Goal: Task Accomplishment & Management: Use online tool/utility

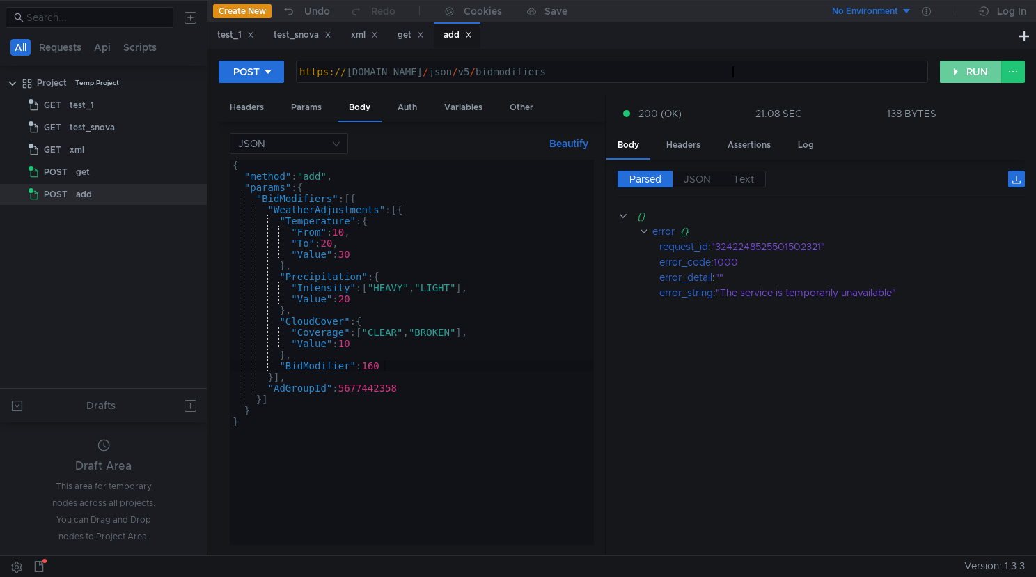
click at [958, 72] on button "RUN" at bounding box center [971, 72] width 62 height 22
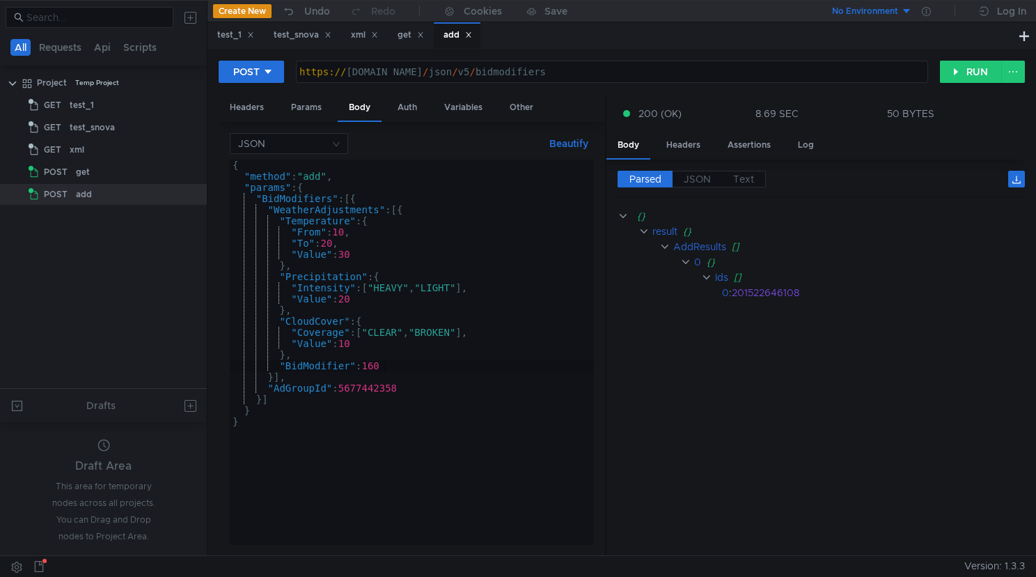
click at [520, 366] on div "{ "method" : "add" , "params" : { "BidModifiers" : [{ "WeatherAdjustments" : [{…" at bounding box center [412, 362] width 364 height 407
click at [430, 366] on div "{ "method" : "add" , "params" : { "BidModifiers" : [{ "WeatherAdjustments" : [{…" at bounding box center [412, 362] width 364 height 407
click at [401, 362] on div "{ "method" : "add" , "params" : { "BidModifiers" : [{ "WeatherAdjustments" : [{…" at bounding box center [412, 362] width 364 height 407
click at [423, 358] on div "{ "method" : "add" , "params" : { "BidModifiers" : [{ "WeatherAdjustments" : [{…" at bounding box center [412, 362] width 364 height 407
click at [418, 366] on div "{ "method" : "add" , "params" : { "BidModifiers" : [{ "WeatherAdjustments" : [{…" at bounding box center [412, 362] width 364 height 407
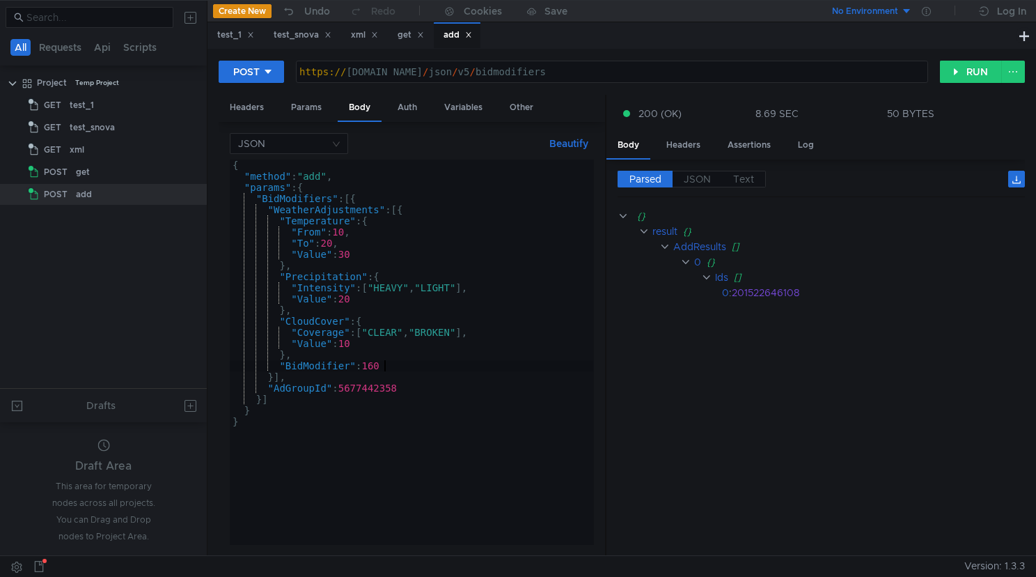
click at [398, 365] on div "{ "method" : "add" , "params" : { "BidModifiers" : [{ "WeatherAdjustments" : [{…" at bounding box center [412, 362] width 364 height 407
click at [397, 365] on div "{ "method" : "add" , "params" : { "BidModifiers" : [{ "WeatherAdjustments" : [{…" at bounding box center [412, 362] width 364 height 407
click at [415, 357] on div "{ "method" : "add" , "params" : { "BidModifiers" : [{ "WeatherAdjustments" : [{…" at bounding box center [412, 362] width 364 height 407
click at [331, 364] on div "{ "method" : "add" , "params" : { "BidModifiers" : [{ "WeatherAdjustments" : [{…" at bounding box center [412, 362] width 364 height 407
type textarea ""BidModifier": 160"
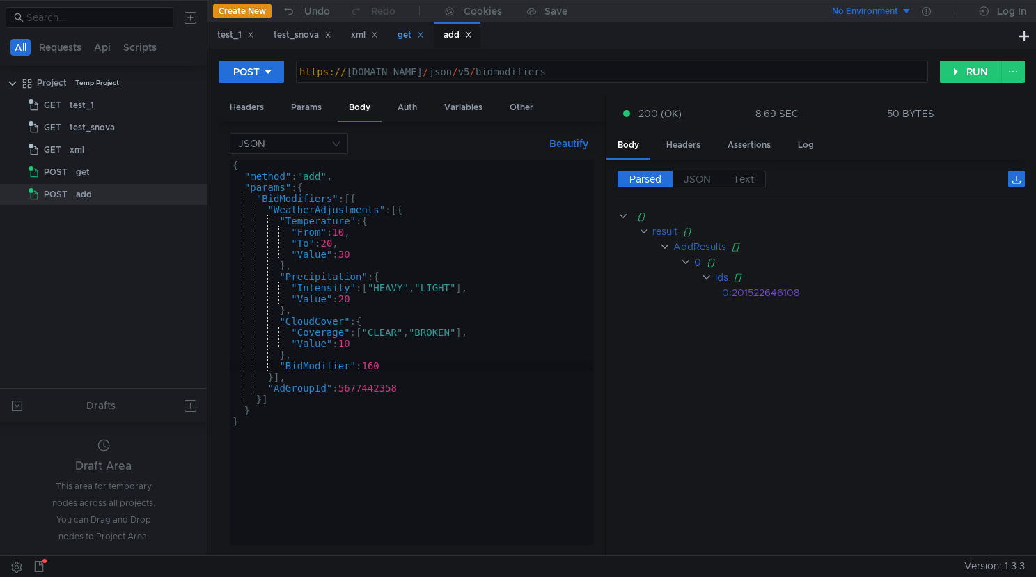
click at [410, 38] on div "get" at bounding box center [411, 35] width 26 height 15
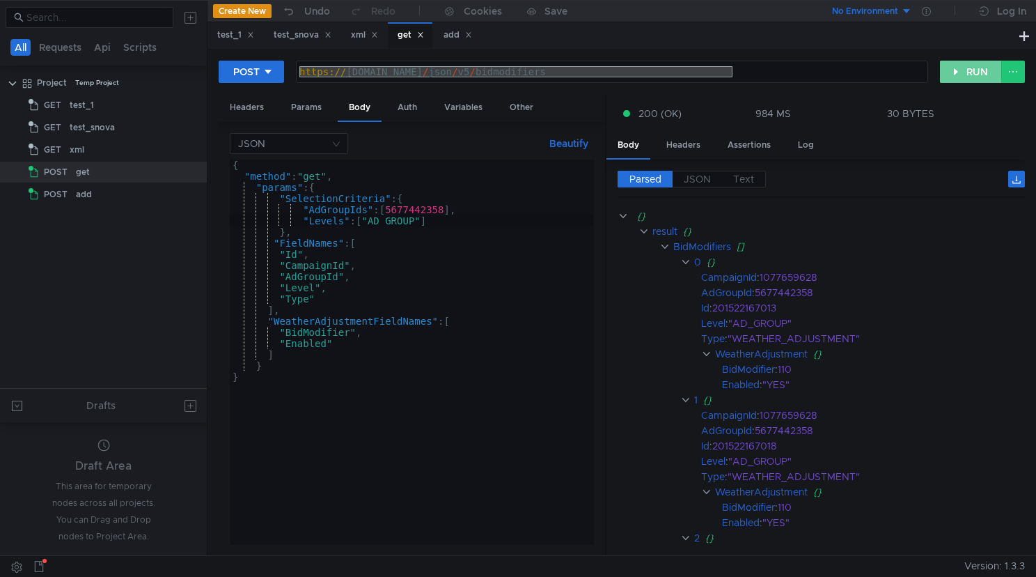
click at [960, 77] on button "RUN" at bounding box center [971, 72] width 62 height 22
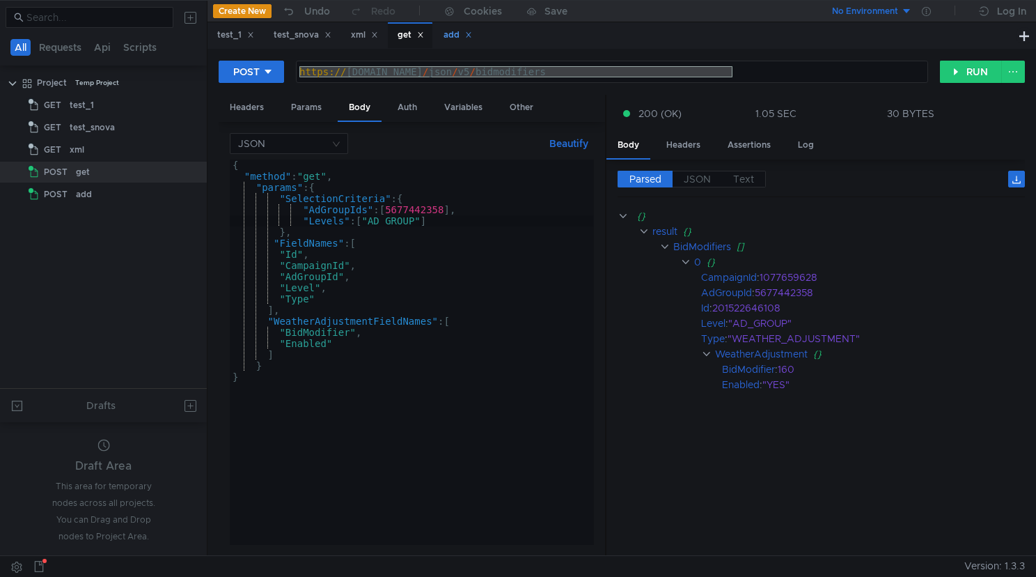
click at [458, 36] on div "add" at bounding box center [458, 35] width 29 height 15
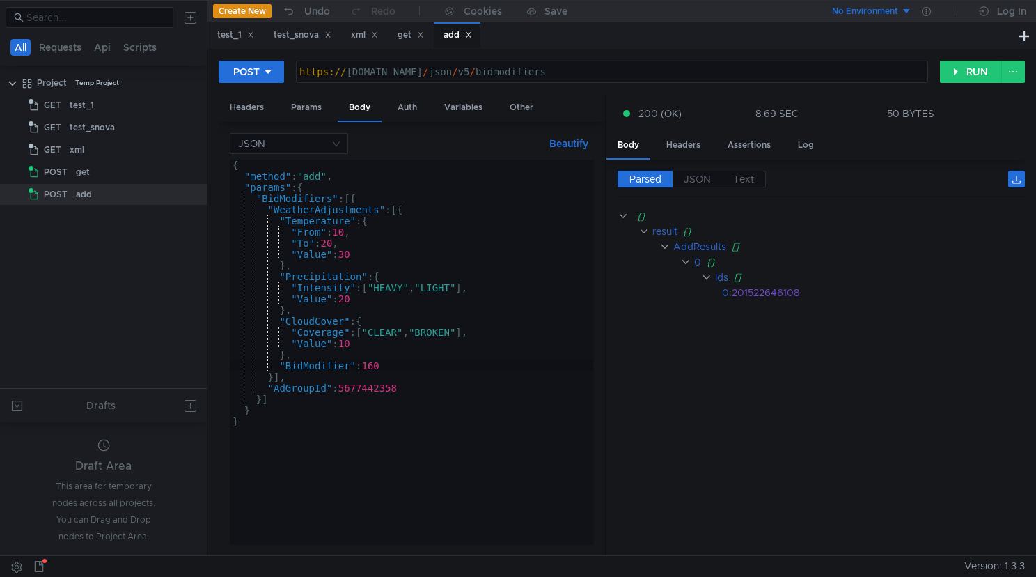
click at [277, 377] on div "{ "method" : "add" , "params" : { "BidModifiers" : [{ "WeatherAdjustments" : [{…" at bounding box center [412, 362] width 364 height 407
click at [365, 344] on div "{ "method" : "add" , "params" : { "BidModifiers" : [{ "WeatherAdjustments" : [{…" at bounding box center [412, 362] width 364 height 407
click at [402, 347] on div "{ "method" : "add" , "params" : { "BidModifiers" : [{ "WeatherAdjustments" : [{…" at bounding box center [412, 362] width 364 height 407
click at [366, 251] on div "{ "method" : "add" , "params" : { "BidModifiers" : [{ "WeatherAdjustments" : [{…" at bounding box center [412, 362] width 364 height 407
type textarea ""Value": 30"
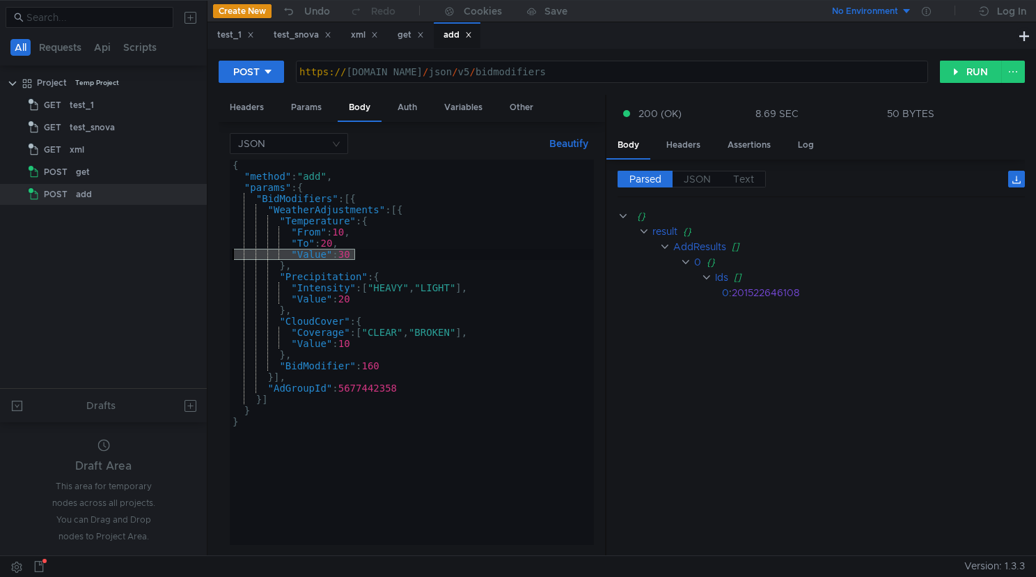
drag, startPoint x: 364, startPoint y: 253, endPoint x: 218, endPoint y: 255, distance: 145.6
click at [219, 255] on div "JSON Beautify "Value": 30 { "method" : "add" , "params" : { "BidModifiers" : [{…" at bounding box center [412, 339] width 386 height 434
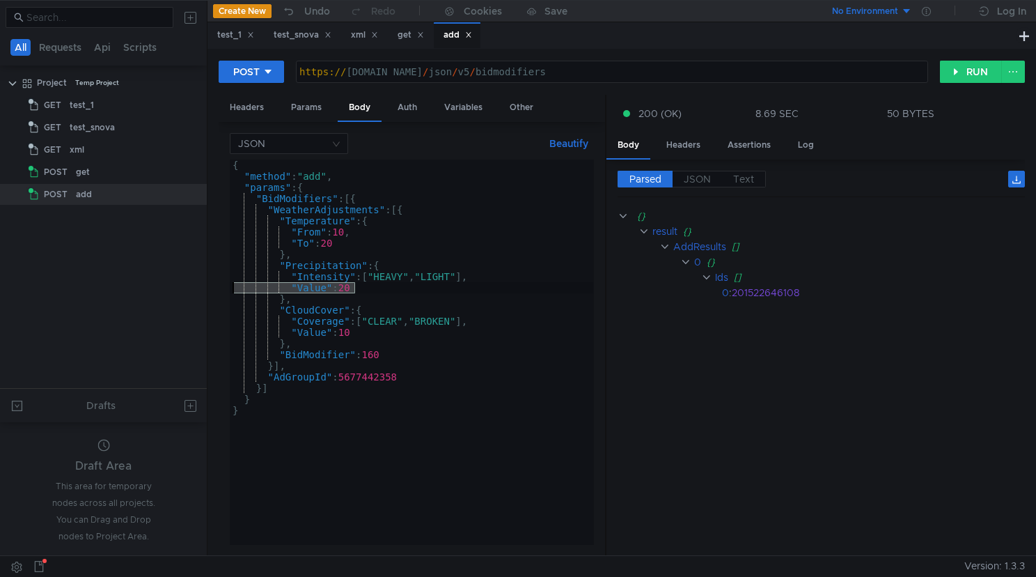
drag, startPoint x: 360, startPoint y: 286, endPoint x: 203, endPoint y: 287, distance: 157.4
click at [203, 287] on as-split "All Requests Api Scripts Project Temp Project GET test_1 GET test_snova GET xml…" at bounding box center [518, 277] width 1036 height 555
type textarea ""Value": 20"
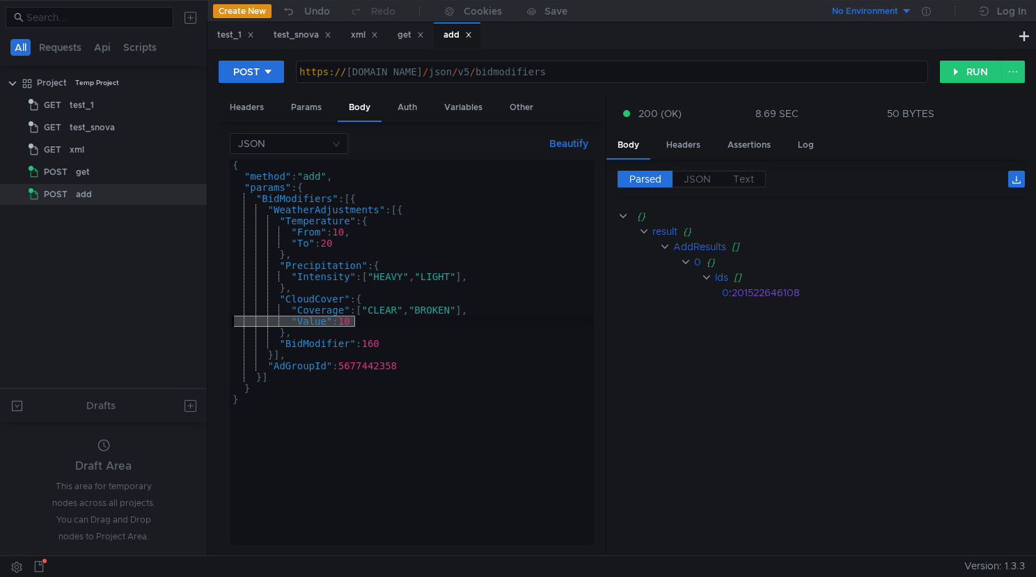
drag, startPoint x: 363, startPoint y: 322, endPoint x: 197, endPoint y: 322, distance: 165.7
click at [197, 322] on as-split "All Requests Api Scripts Project Temp Project GET test_1 GET test_snova GET xml…" at bounding box center [518, 277] width 1036 height 555
type textarea ""Value": 10"
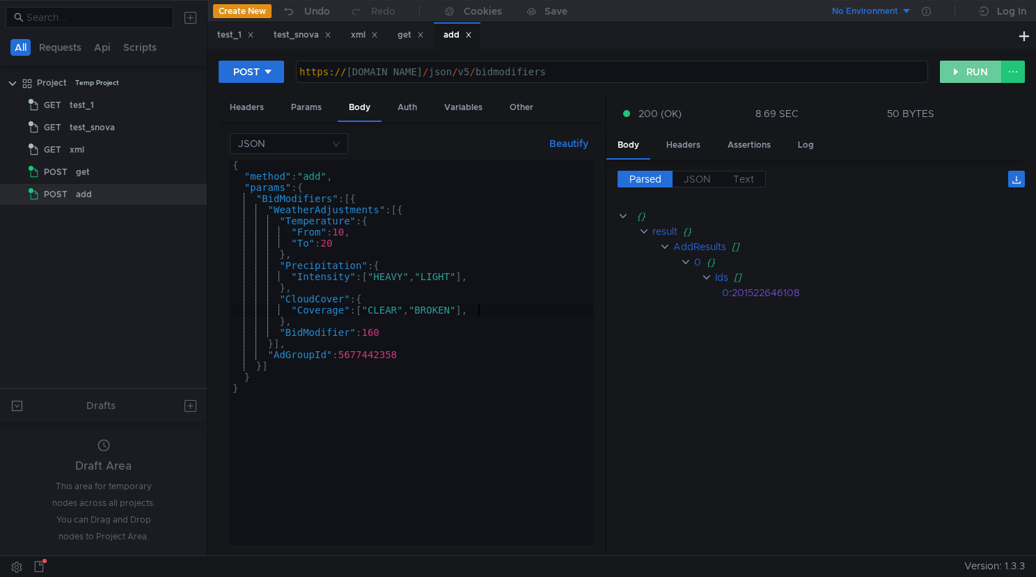
click at [972, 71] on button "RUN" at bounding box center [971, 72] width 62 height 22
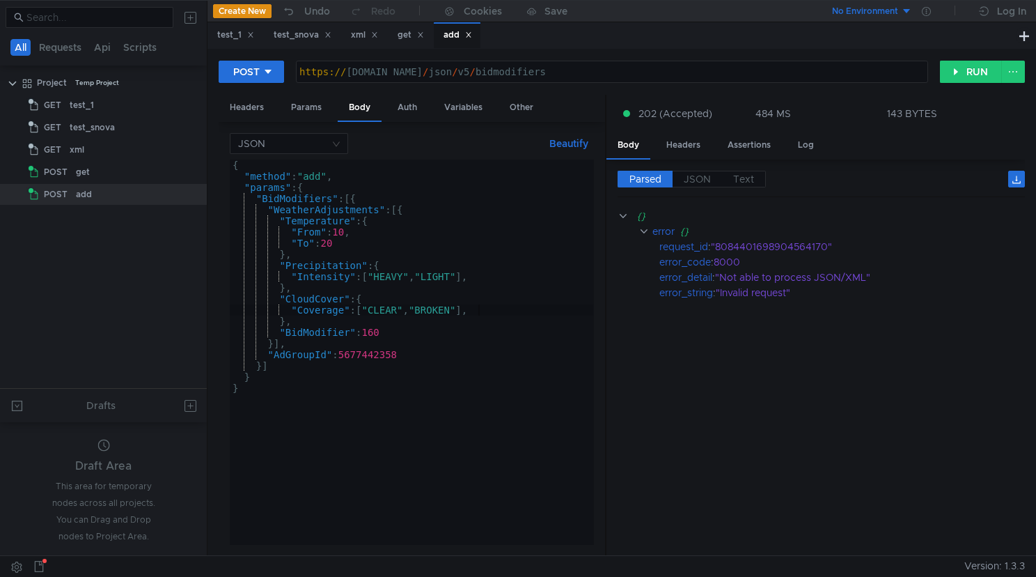
click at [422, 333] on div "{ "method" : "add" , "params" : { "BidModifiers" : [{ "WeatherAdjustments" : [{…" at bounding box center [412, 362] width 364 height 407
click at [425, 307] on div "{ "method" : "add" , "params" : { "BidModifiers" : [{ "WeatherAdjustments" : [{…" at bounding box center [412, 362] width 364 height 407
click at [435, 297] on div "{ "method" : "add" , "params" : { "BidModifiers" : [{ "WeatherAdjustments" : [{…" at bounding box center [412, 362] width 364 height 407
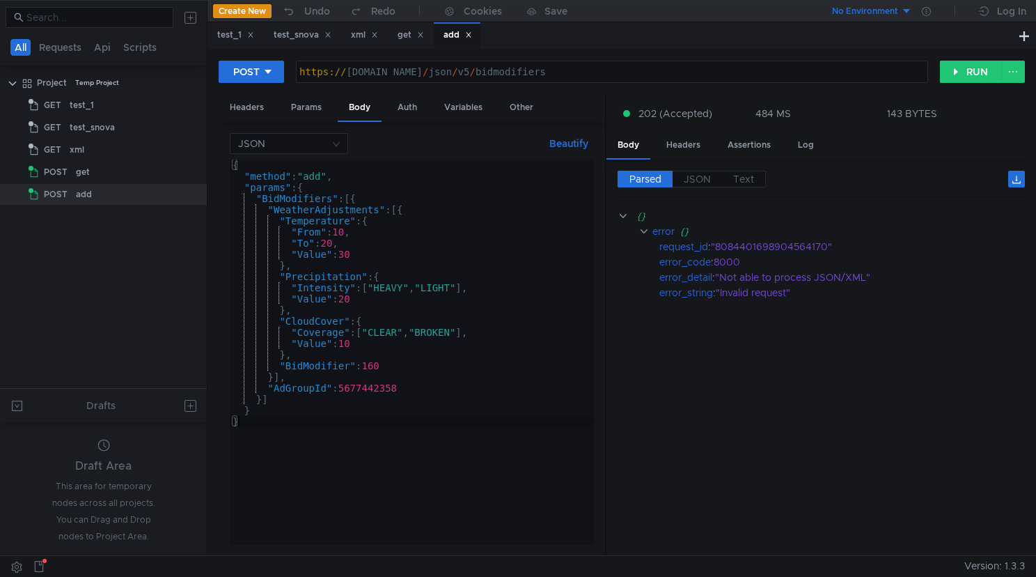
click at [296, 357] on div "{ "method" : "add" , "params" : { "BidModifiers" : [{ "WeatherAdjustments" : [{…" at bounding box center [412, 362] width 364 height 407
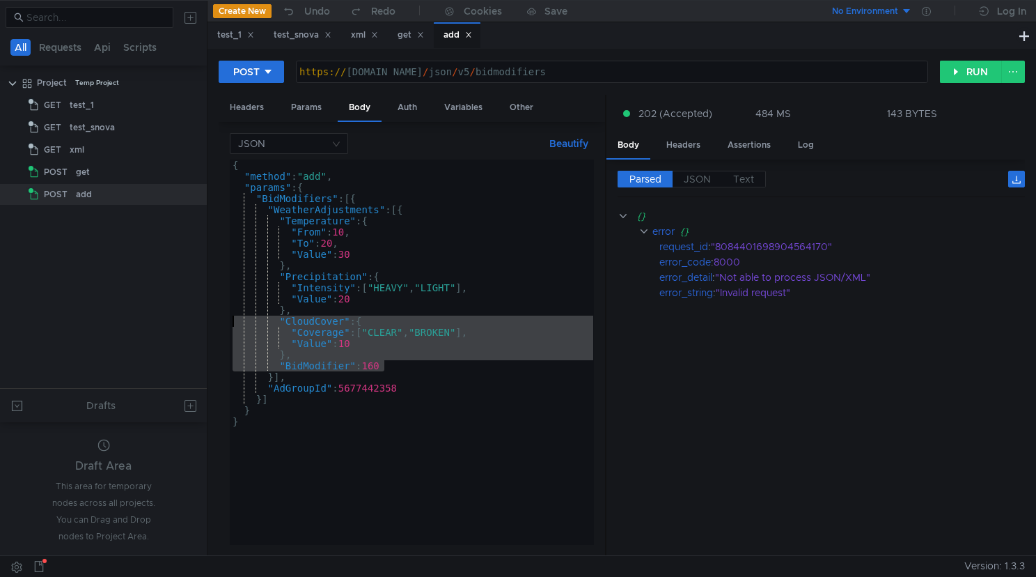
drag, startPoint x: 393, startPoint y: 366, endPoint x: 228, endPoint y: 325, distance: 170.2
click at [228, 325] on div "JSON Beautify }, { "method" : "add" , "params" : { "BidModifiers" : [{ "Weather…" at bounding box center [412, 339] width 386 height 434
type textarea ""CloudCover": { "Coverage": ["CLEAR", "BROKEN"],"
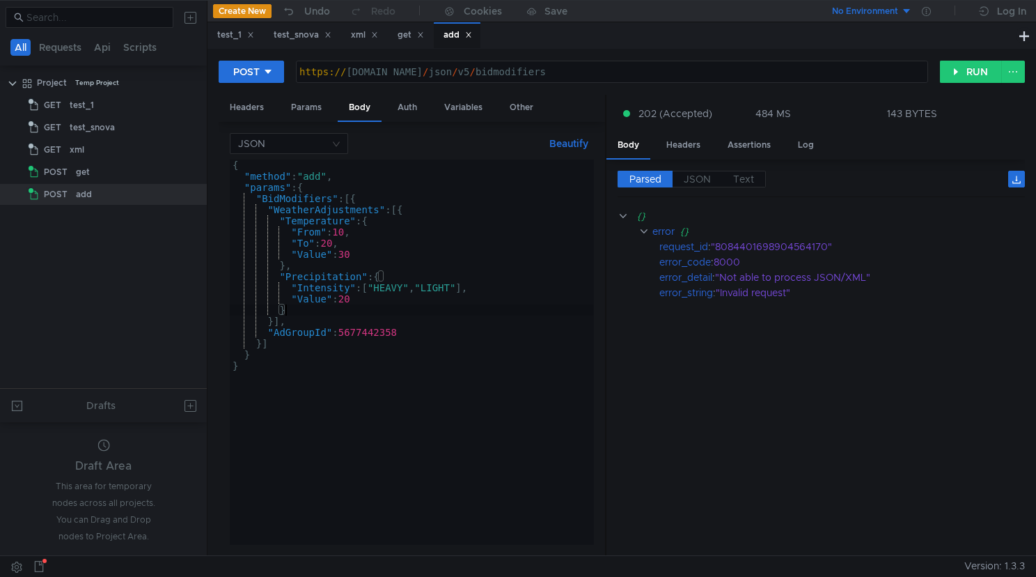
type textarea "}]"
click at [353, 398] on div "{ "method" : "add" , "params" : { "BidModifiers" : [{ "WeatherAdjustments" : [{…" at bounding box center [412, 362] width 364 height 407
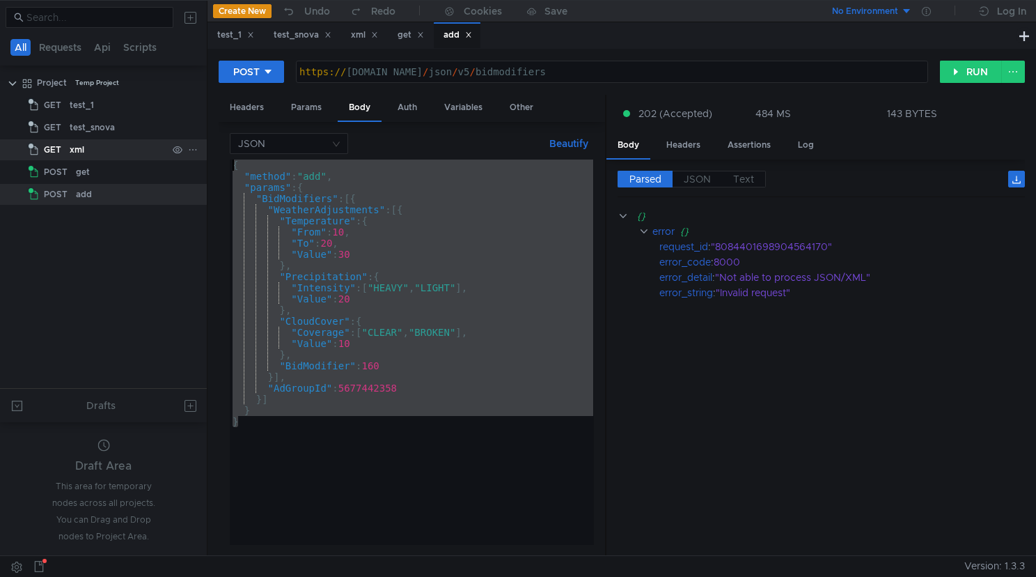
drag, startPoint x: 284, startPoint y: 425, endPoint x: 171, endPoint y: 153, distance: 295.4
click at [171, 153] on as-split "All Requests Api Scripts Project Temp Project GET test_1 GET test_snova GET xml…" at bounding box center [518, 277] width 1036 height 555
paste textarea "}"
type textarea "}"
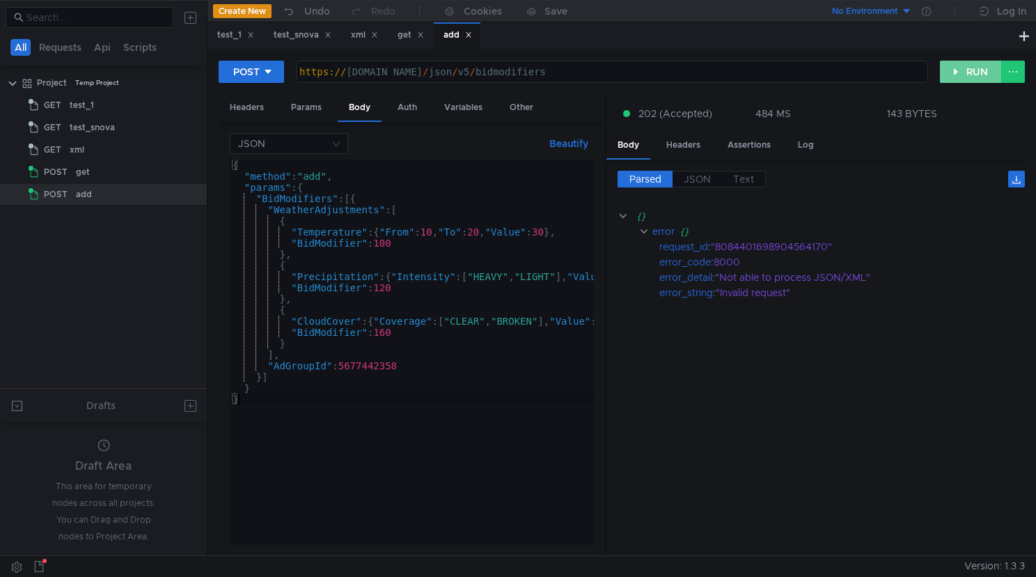
click at [962, 75] on button "RUN" at bounding box center [971, 72] width 62 height 22
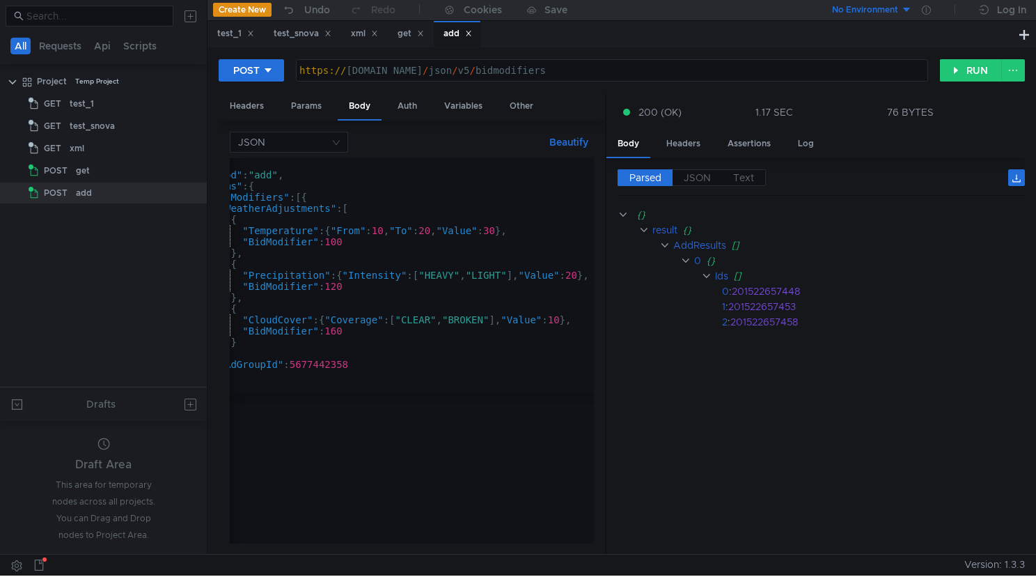
scroll to position [0, 47]
click at [409, 35] on div "get" at bounding box center [411, 33] width 26 height 15
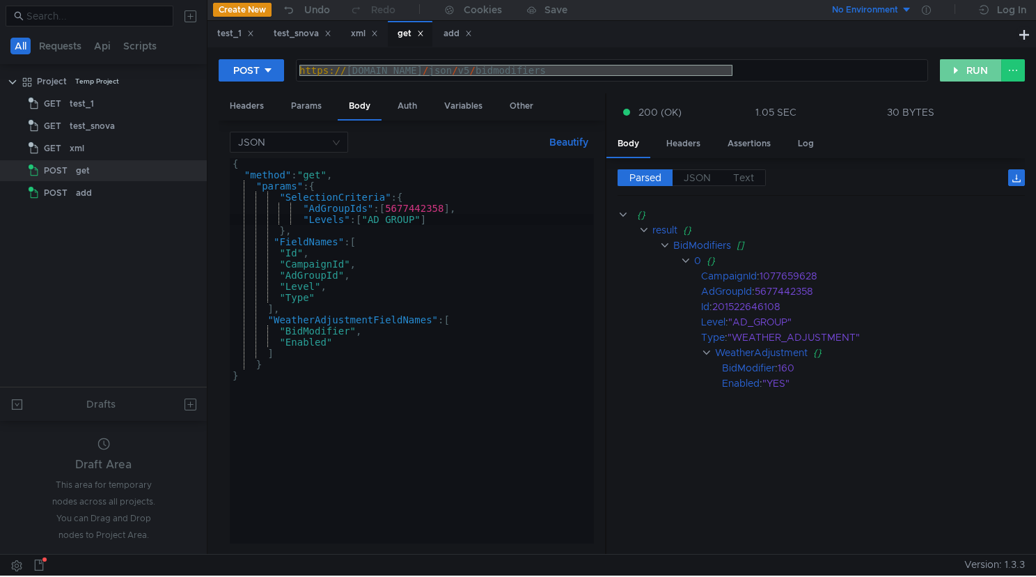
click at [972, 72] on button "RUN" at bounding box center [971, 70] width 62 height 22
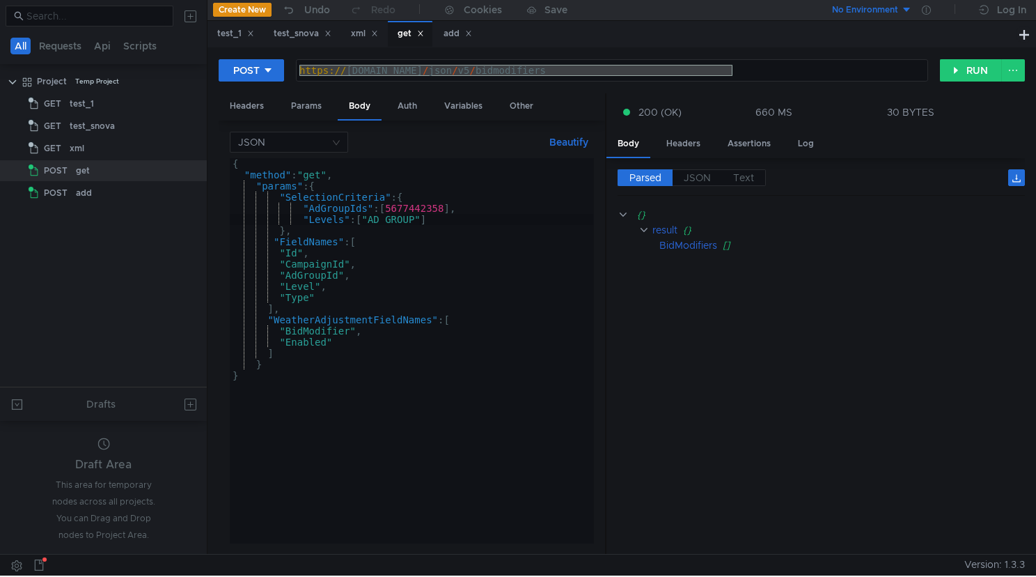
click at [483, 334] on div "{ "method" : "get" , "params" : { "SelectionCriteria" : { "AdGroupIds" : [ 5677…" at bounding box center [412, 361] width 364 height 407
click at [403, 351] on div "{ "method" : "get" , "params" : { "SelectionCriteria" : { "AdGroupIds" : [ 5677…" at bounding box center [412, 361] width 364 height 407
click at [386, 343] on div "{ "method" : "get" , "params" : { "SelectionCriteria" : { "AdGroupIds" : [ 5677…" at bounding box center [412, 361] width 364 height 407
type textarea ""Enabled""
click at [463, 36] on div "add" at bounding box center [458, 33] width 29 height 15
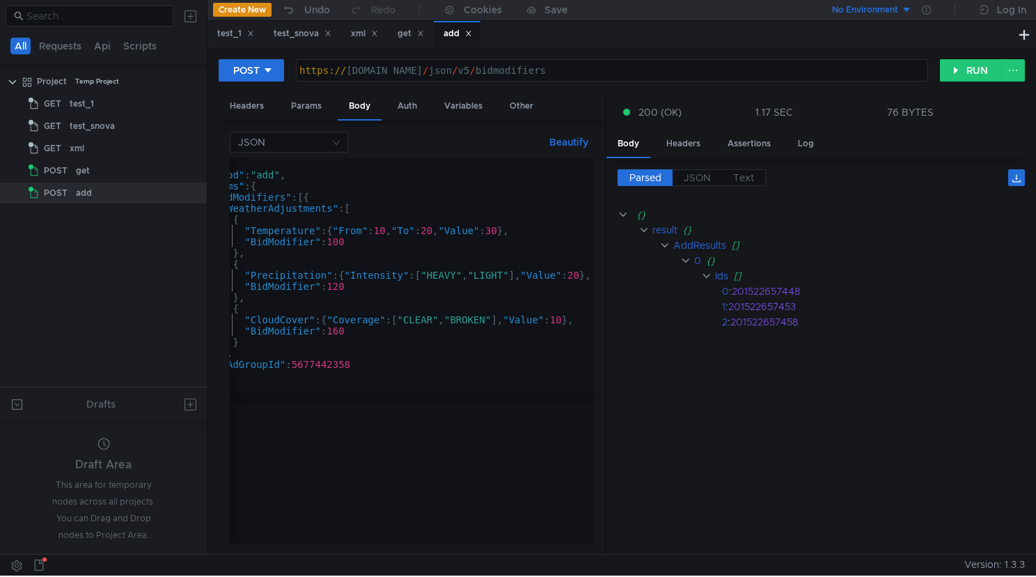
click at [462, 68] on div "https:// [DOMAIN_NAME] / json / v5 / bidmodifiers" at bounding box center [612, 81] width 631 height 33
click at [462, 68] on div "https:// pr-ice21zeo-9430226.api.beta.direct.yandex.ru / json / v5 / bidmodifie…" at bounding box center [612, 81] width 631 height 33
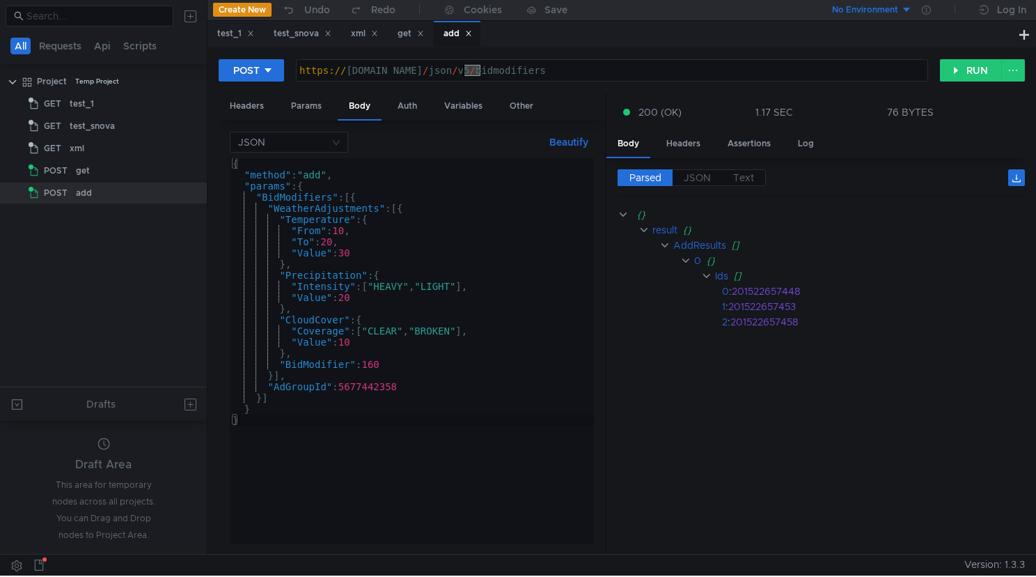
click at [432, 369] on div "{ "method" : "add" , "params" : { "BidModifiers" : [{ "WeatherAdjustments" : [{…" at bounding box center [412, 361] width 364 height 407
type textarea ""BidModifier": 160"
click at [514, 65] on div "https:// pr-ice21zeo-9430226.api.beta.direct.yandex.ru / json / v5 / bidmodifie…" at bounding box center [612, 81] width 631 height 33
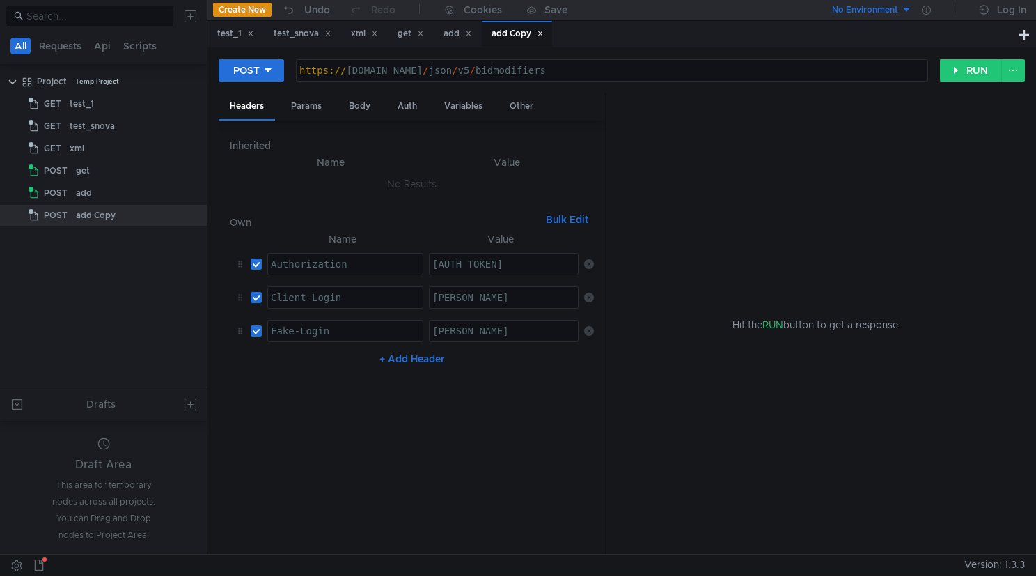
click at [458, 70] on div "https:// pr-ice21zeo-9430226.api.beta.direct.yandex.ru / json / v5 / bidmodifie…" at bounding box center [612, 81] width 631 height 33
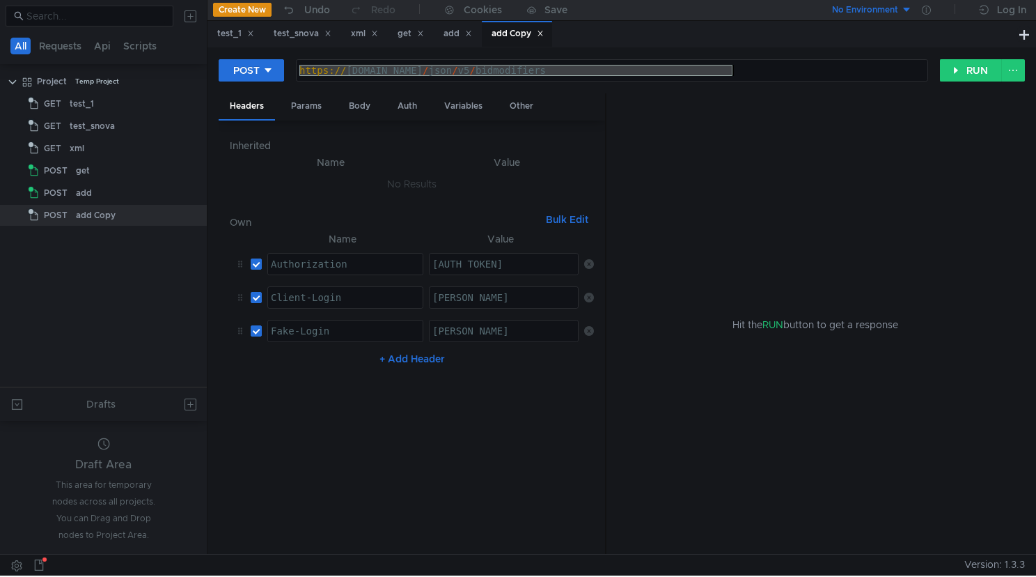
paste textarea "://localhost:8091"
type textarea "[URL]"
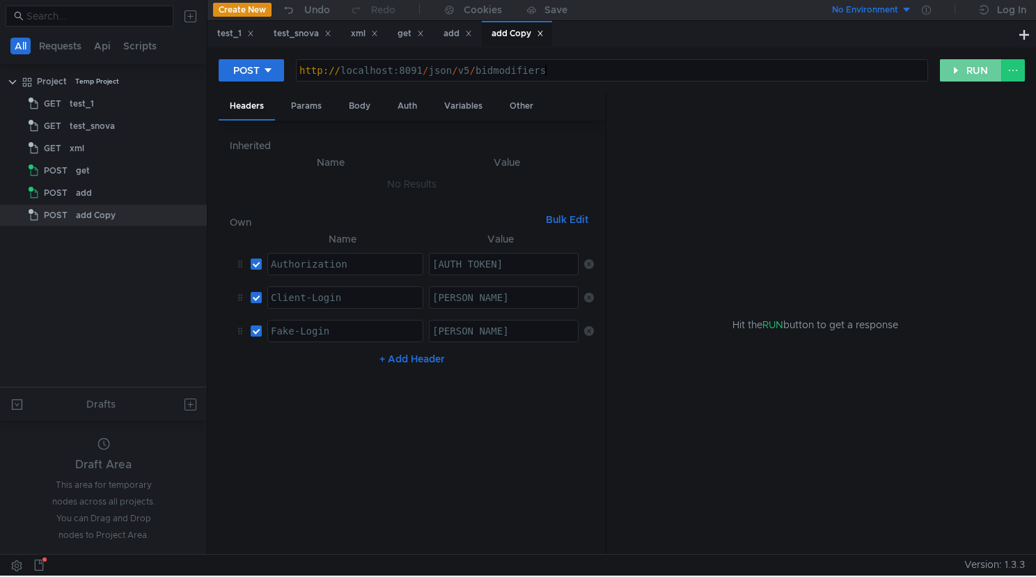
click at [968, 75] on button "RUN" at bounding box center [971, 70] width 62 height 22
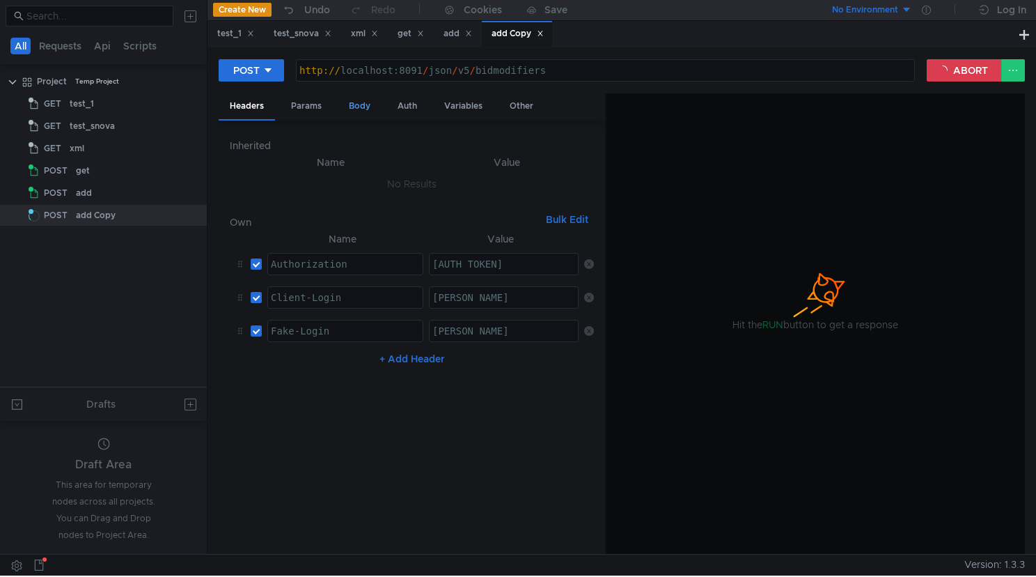
click at [361, 104] on div "Body" at bounding box center [360, 106] width 44 height 26
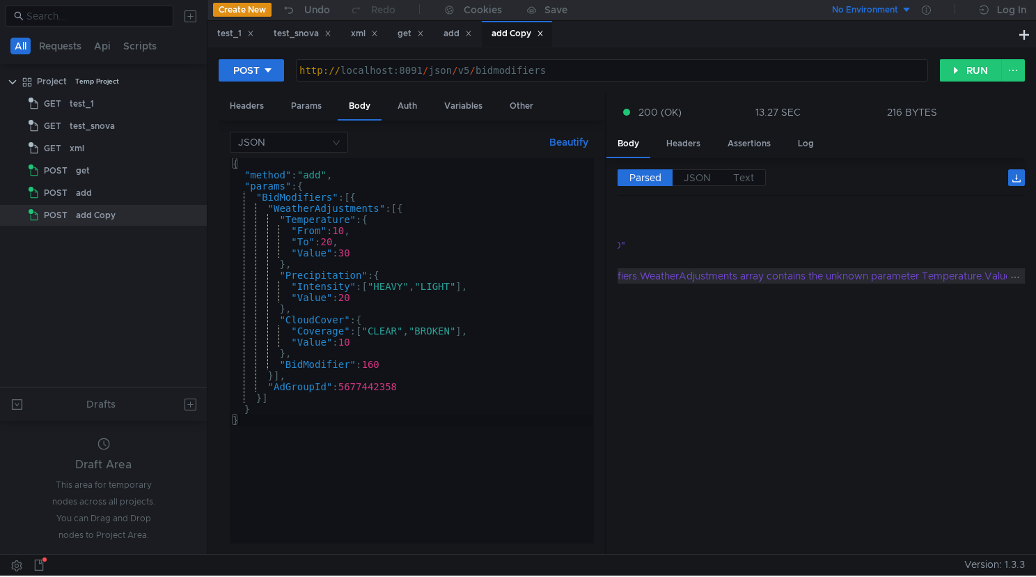
scroll to position [0, 228]
click at [391, 255] on div "{ "method" : "add" , "params" : { "BidModifiers" : [{ "WeatherAdjustments" : [{…" at bounding box center [412, 361] width 364 height 407
type textarea ""Value": 30"
drag, startPoint x: 391, startPoint y: 255, endPoint x: 226, endPoint y: 251, distance: 165.1
click at [226, 251] on div "JSON Beautify "Value": 30 { "method" : "add" , "params" : { "BidModifiers" : [{…" at bounding box center [412, 337] width 386 height 434
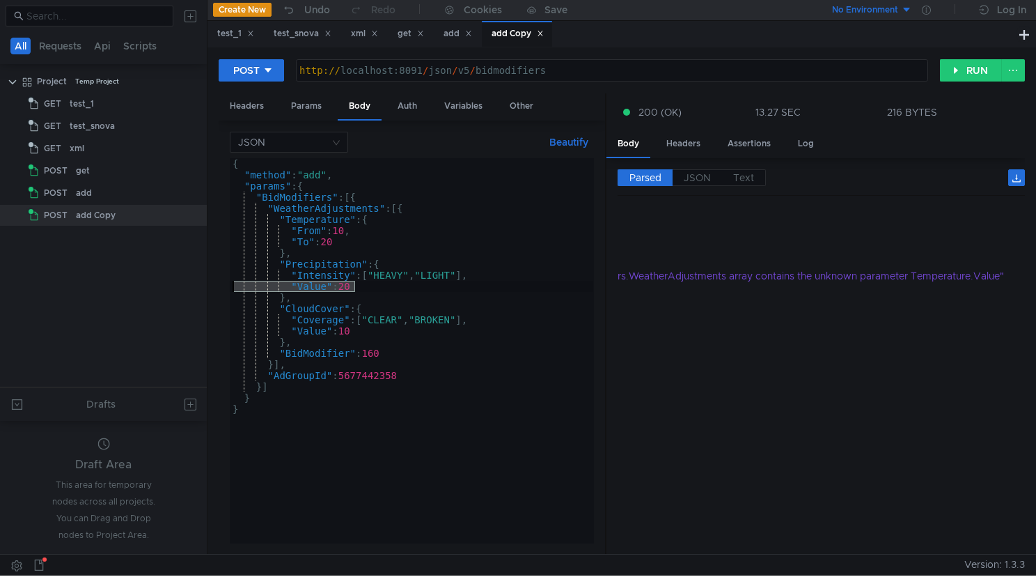
drag, startPoint x: 371, startPoint y: 288, endPoint x: 222, endPoint y: 286, distance: 149.1
click at [222, 286] on div "JSON Beautify "To": 20 { "method" : "add" , "params" : { "BidModifiers" : [{ "W…" at bounding box center [412, 337] width 386 height 434
type textarea ""Value": 20"
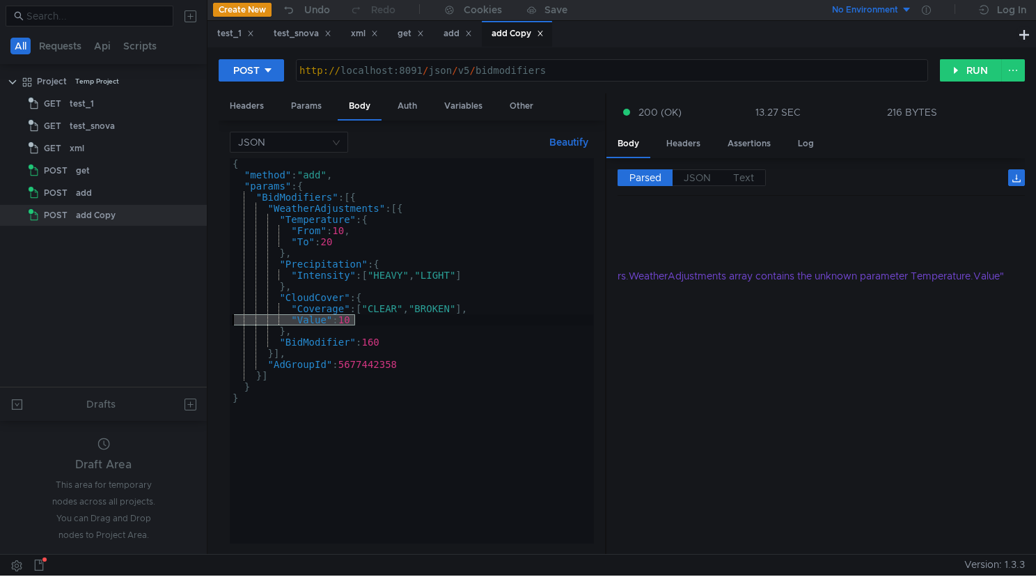
drag, startPoint x: 369, startPoint y: 319, endPoint x: 172, endPoint y: 319, distance: 197.1
click at [172, 319] on as-split "All Requests Api Scripts Project Temp Project GET test_1 GET test_snova GET xml…" at bounding box center [518, 276] width 1036 height 555
type textarea ""Value": 10"
type textarea ""Coverage": ["CLEAR", "BROKEN"]"
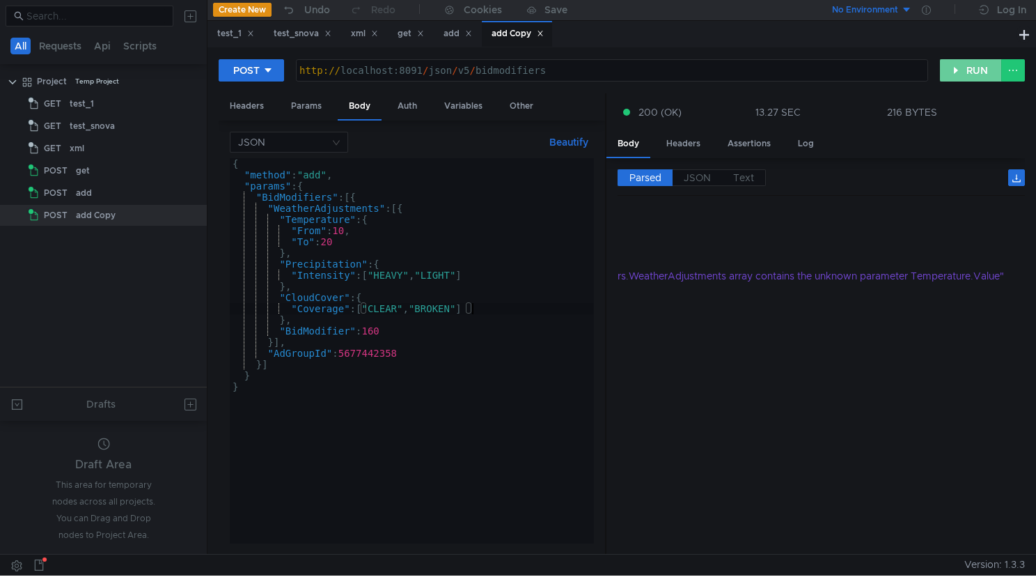
click at [964, 75] on button "RUN" at bounding box center [971, 70] width 62 height 22
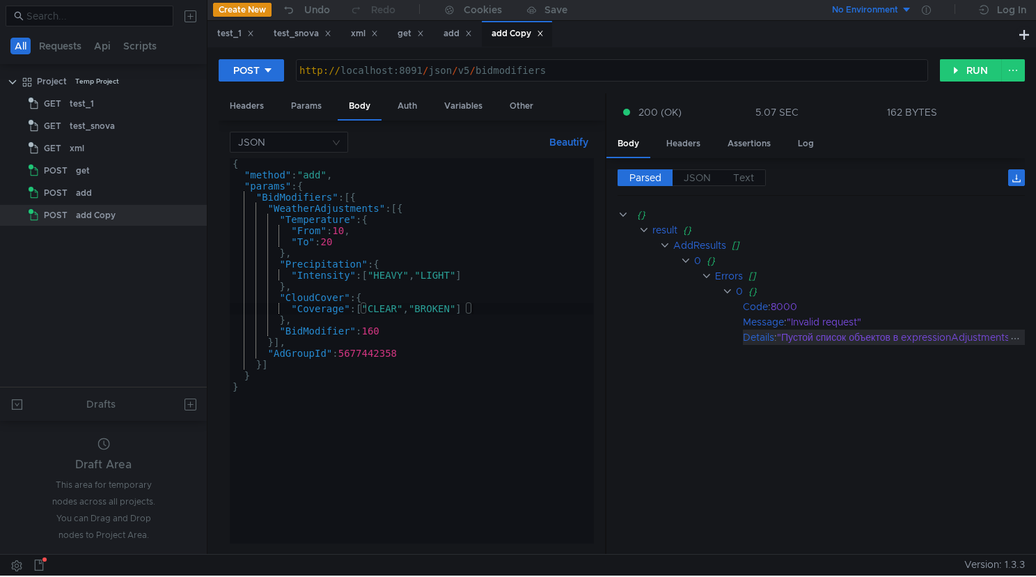
scroll to position [0, 18]
drag, startPoint x: 959, startPoint y: 385, endPoint x: 833, endPoint y: 364, distance: 127.9
click at [833, 364] on cdk-virtual-scroll-viewport "{} result {} AddResults [] 0 {} Errors [] 0 {} Code : 8000 Message : "Invalid r…" at bounding box center [821, 375] width 407 height 336
click at [708, 185] on label "JSON" at bounding box center [697, 177] width 49 height 17
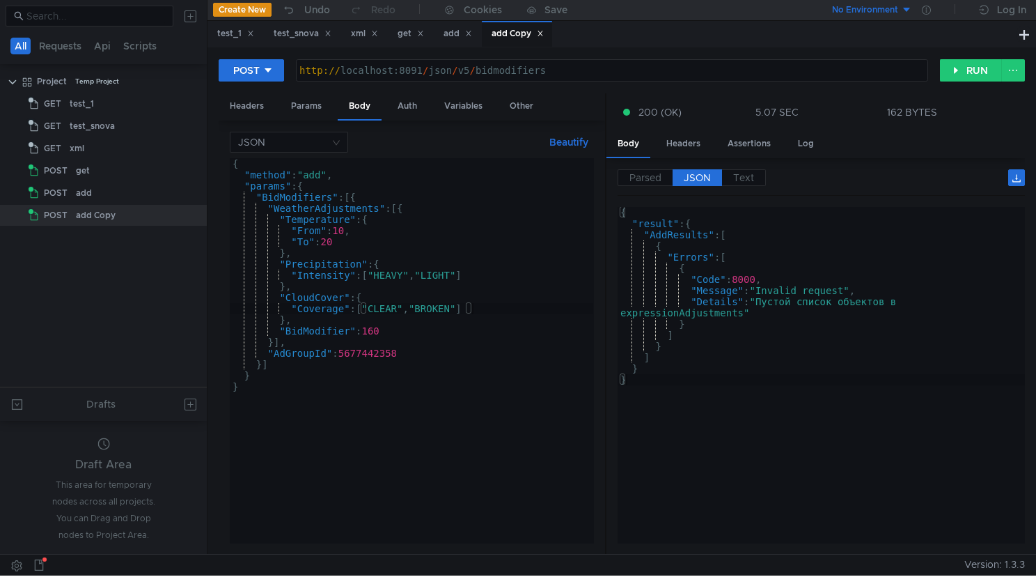
click at [733, 318] on div "{ "result" : { "AddResults" : [ { "Errors" : [ { "Code" : 8000 , "Message" : "I…" at bounding box center [821, 383] width 407 height 353
type textarea "} }"
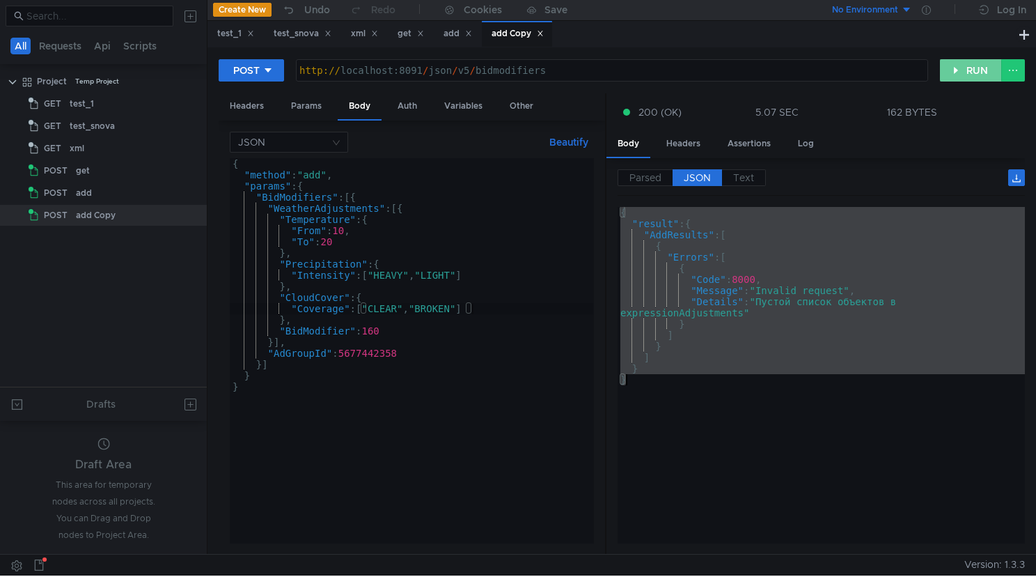
click at [961, 67] on button "RUN" at bounding box center [971, 70] width 62 height 22
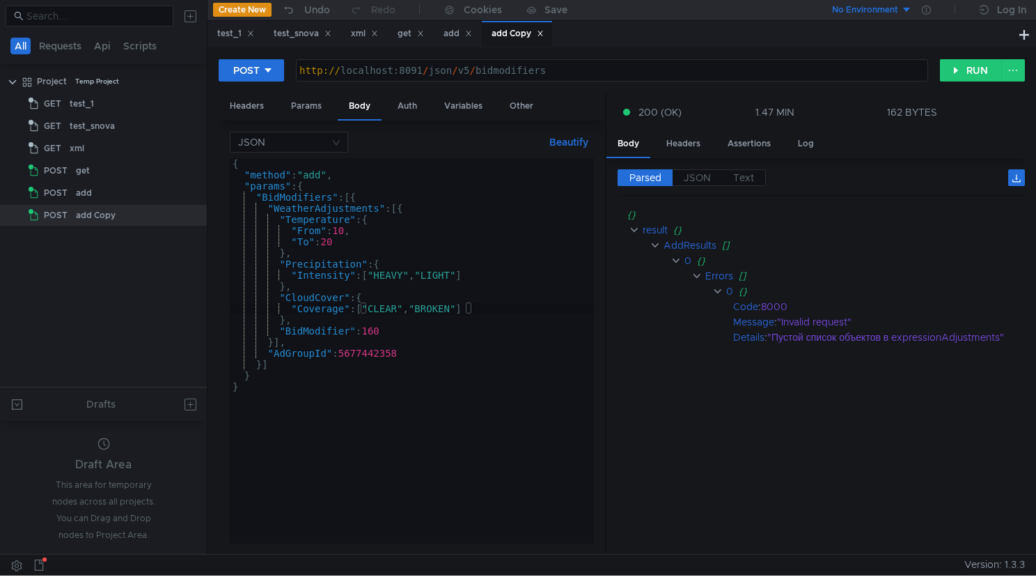
scroll to position [0, 0]
click at [978, 63] on button "RUN" at bounding box center [971, 70] width 62 height 22
click at [959, 74] on button "RUN" at bounding box center [971, 70] width 62 height 22
